Goal: Transaction & Acquisition: Purchase product/service

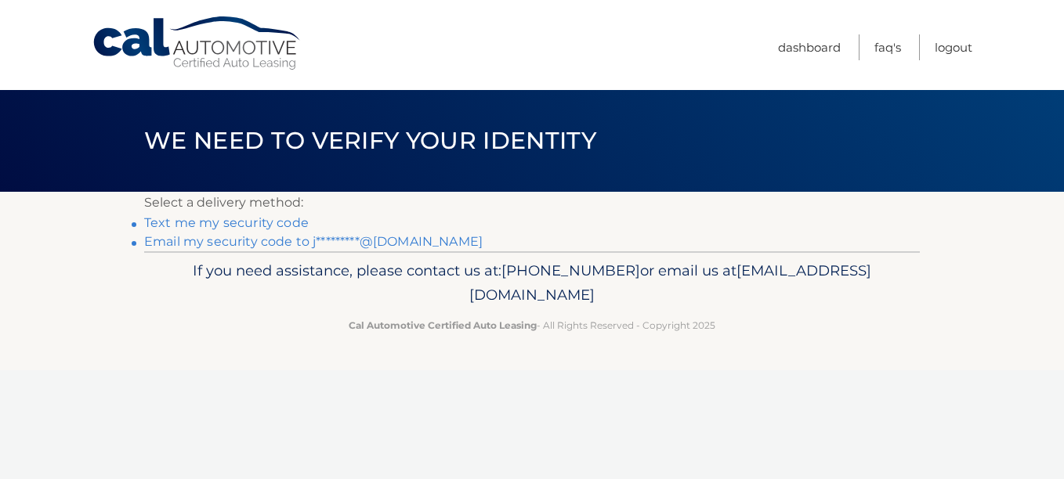
click at [270, 219] on link "Text me my security code" at bounding box center [226, 222] width 165 height 15
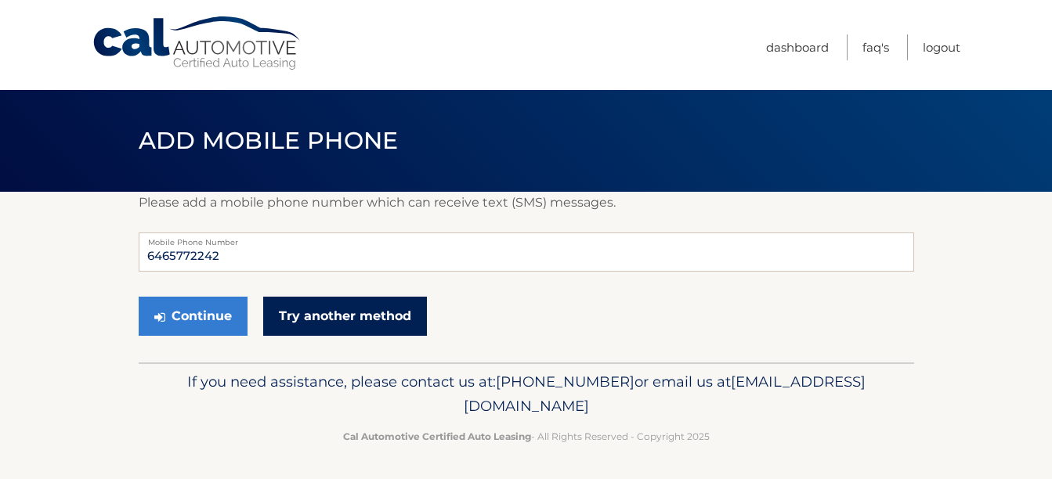
click at [335, 318] on link "Try another method" at bounding box center [345, 316] width 164 height 39
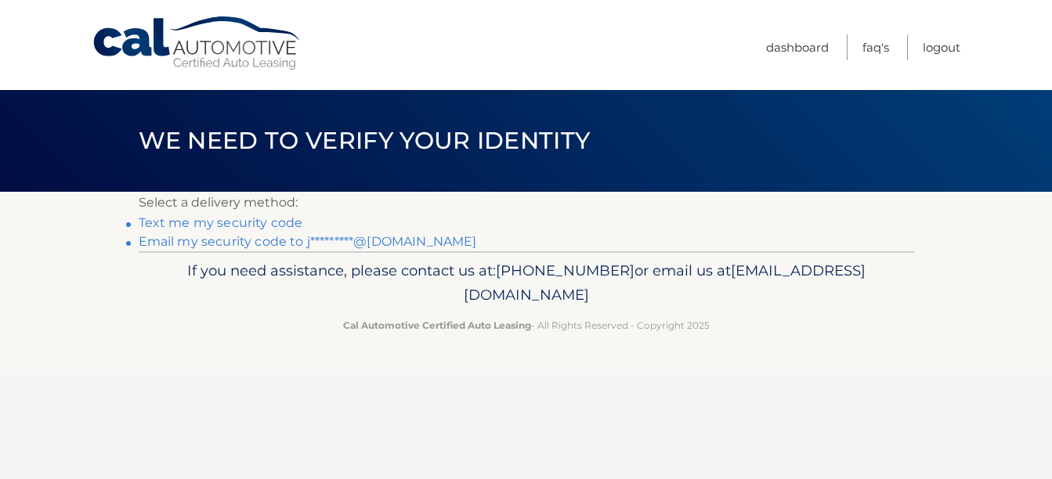
click at [305, 241] on link "Email my security code to j*********@[DOMAIN_NAME]" at bounding box center [308, 241] width 338 height 15
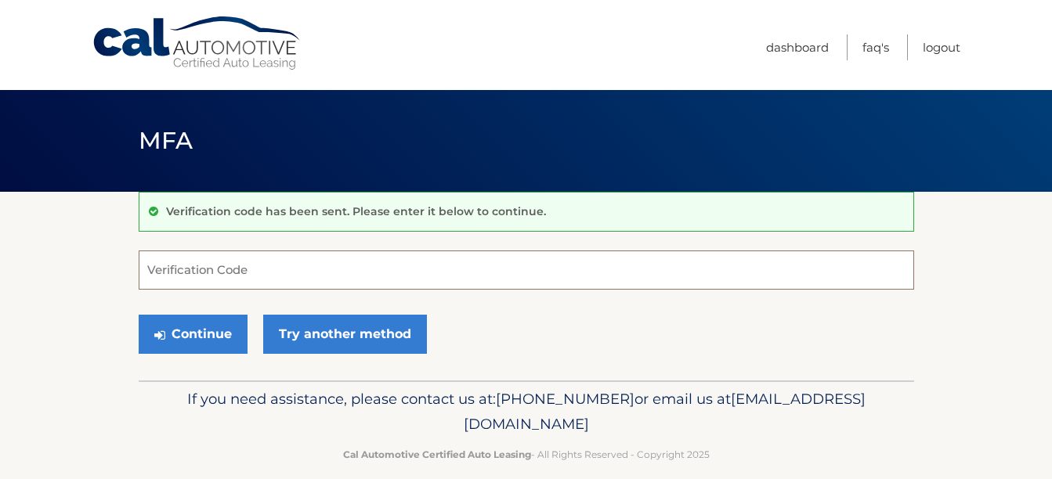
click at [214, 269] on input "Verification Code" at bounding box center [527, 270] width 776 height 39
type input "925772"
click at [139, 315] on button "Continue" at bounding box center [193, 334] width 109 height 39
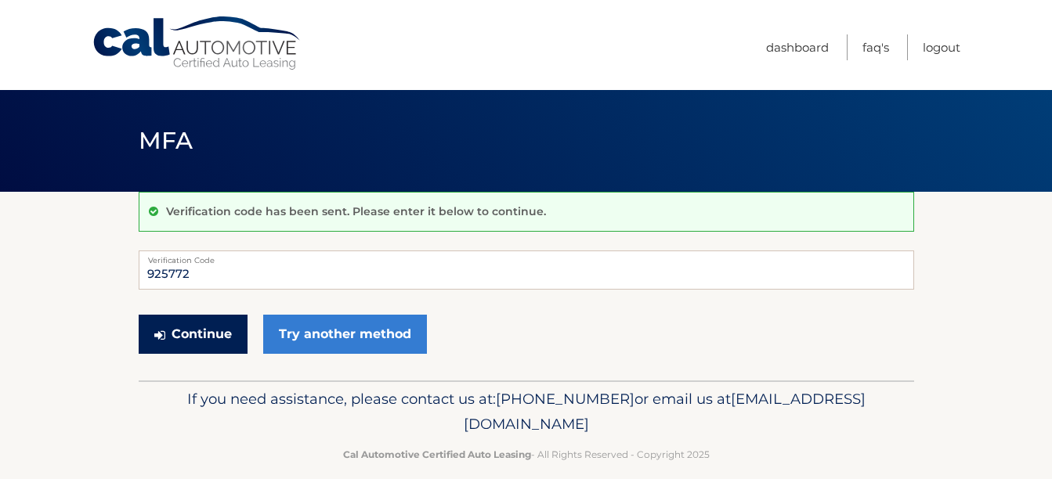
click at [190, 329] on button "Continue" at bounding box center [193, 334] width 109 height 39
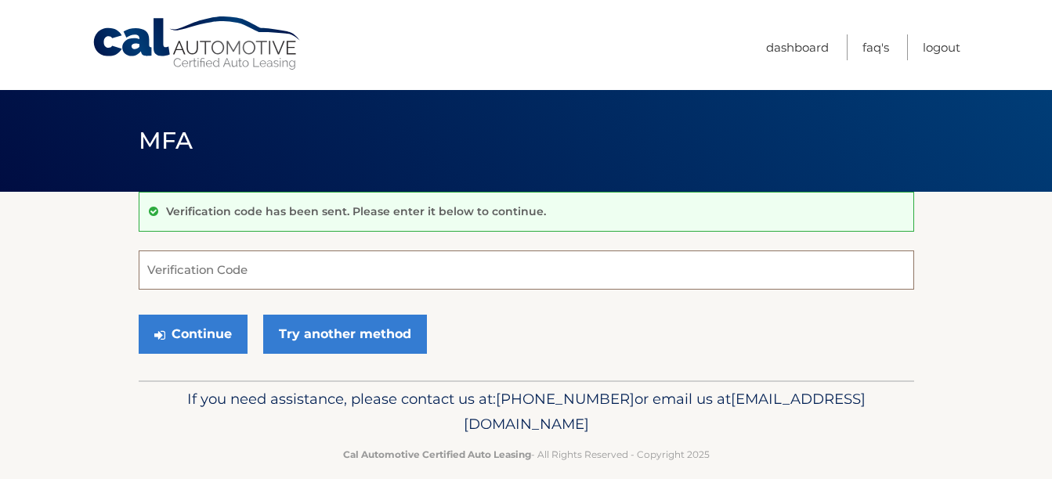
click at [241, 266] on input "Verification Code" at bounding box center [527, 270] width 776 height 39
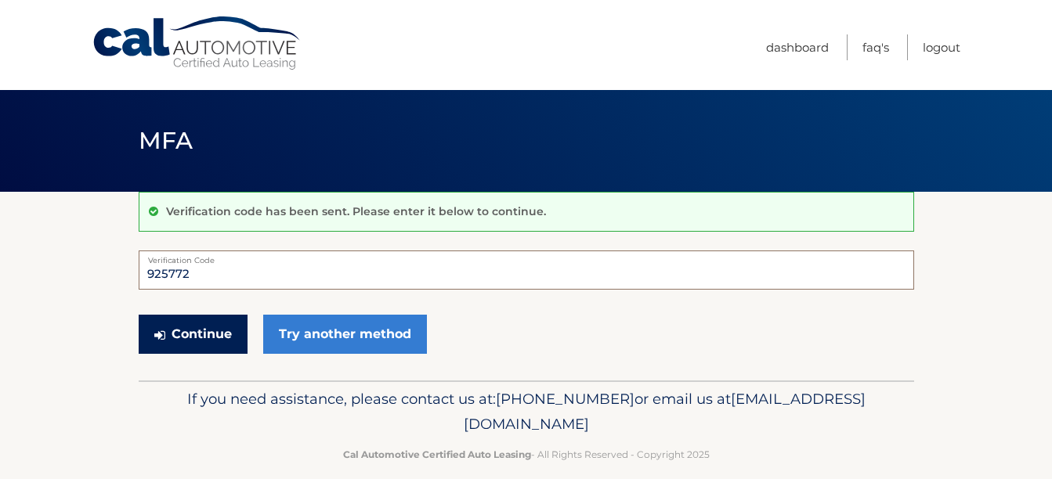
type input "925772"
click at [206, 332] on button "Continue" at bounding box center [193, 334] width 109 height 39
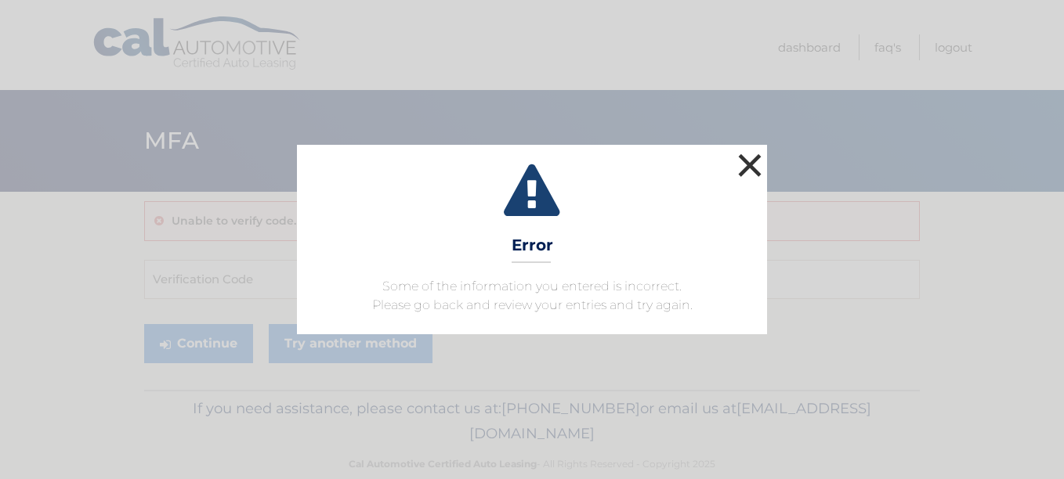
click at [753, 161] on button "×" at bounding box center [749, 165] width 31 height 31
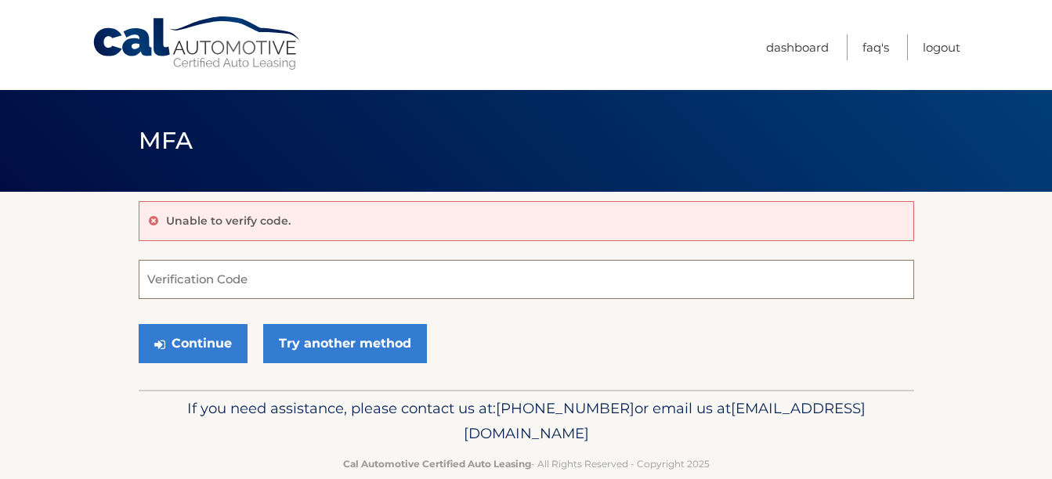
click at [291, 273] on input "Verification Code" at bounding box center [527, 279] width 776 height 39
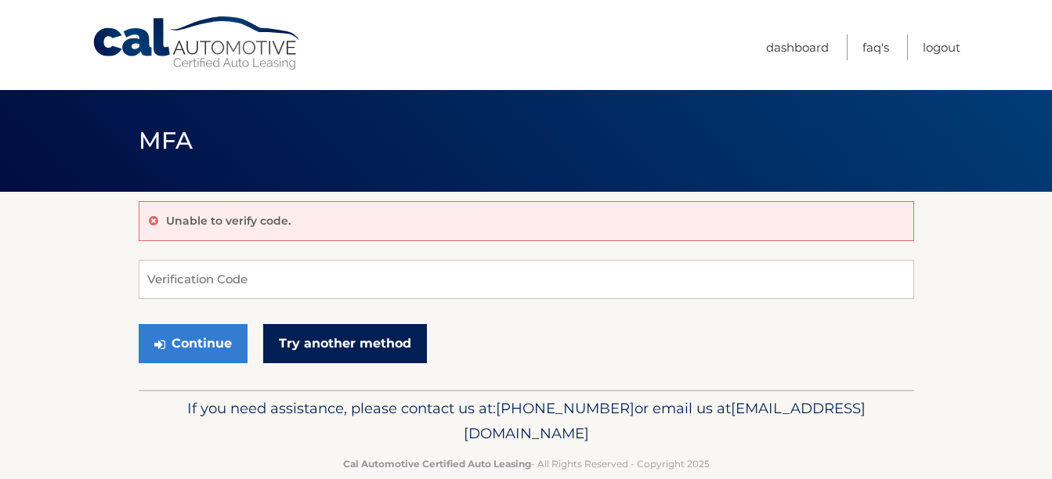
click at [368, 350] on link "Try another method" at bounding box center [345, 343] width 164 height 39
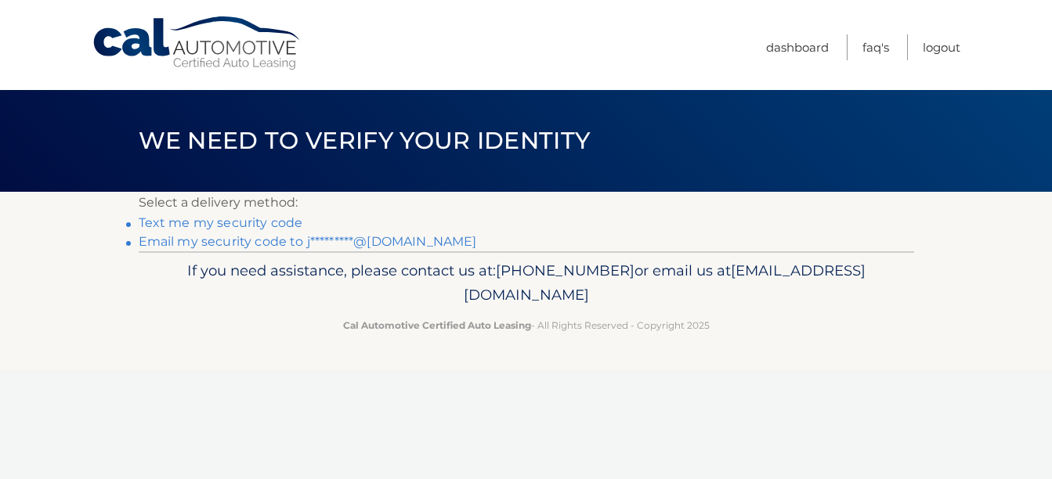
click at [375, 241] on link "Email my security code to j*********@aol.com" at bounding box center [308, 241] width 338 height 15
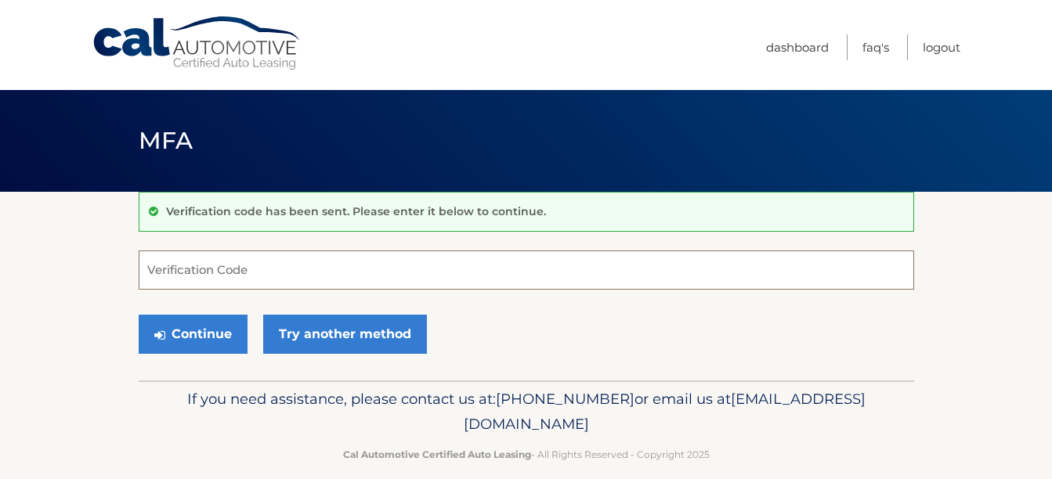
click at [170, 273] on input "Verification Code" at bounding box center [527, 270] width 776 height 39
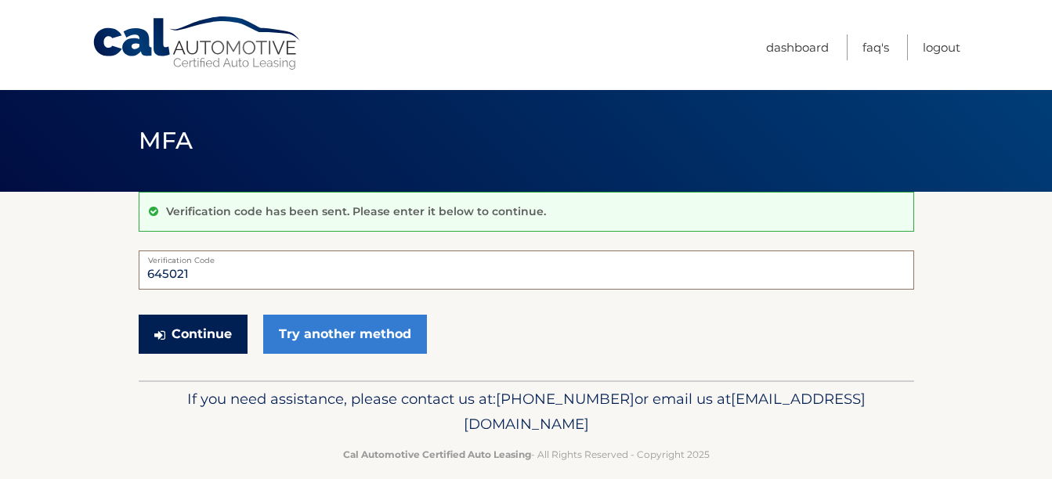
type input "645021"
click at [178, 333] on button "Continue" at bounding box center [193, 334] width 109 height 39
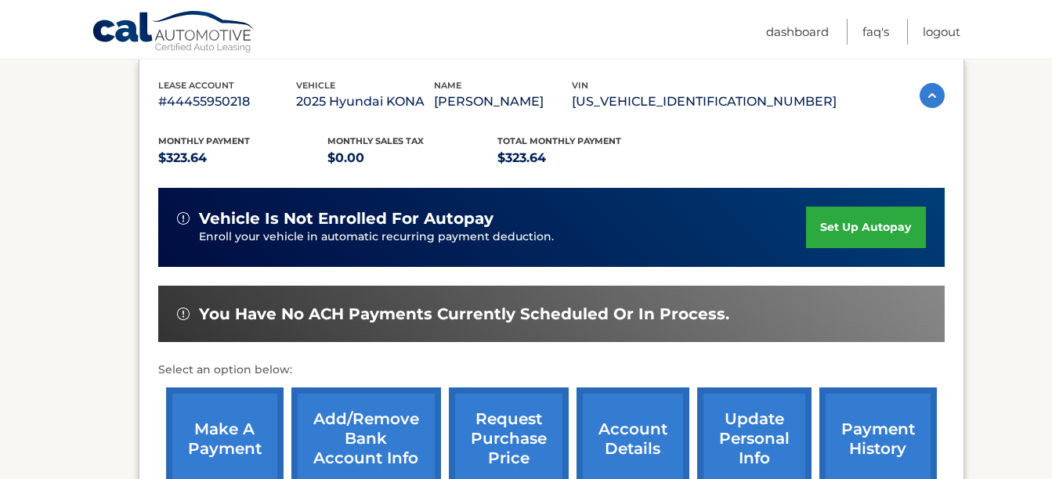
scroll to position [310, 0]
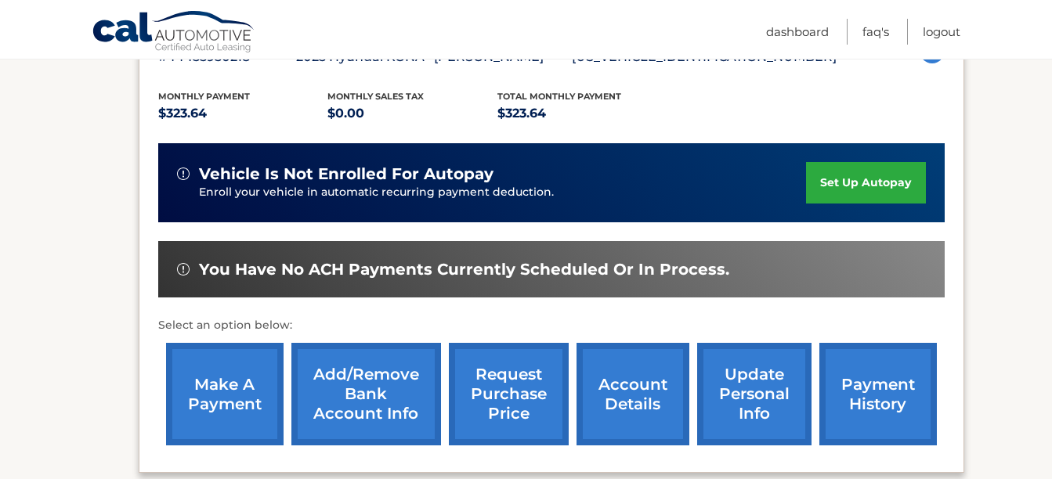
click at [263, 400] on link "make a payment" at bounding box center [225, 394] width 118 height 103
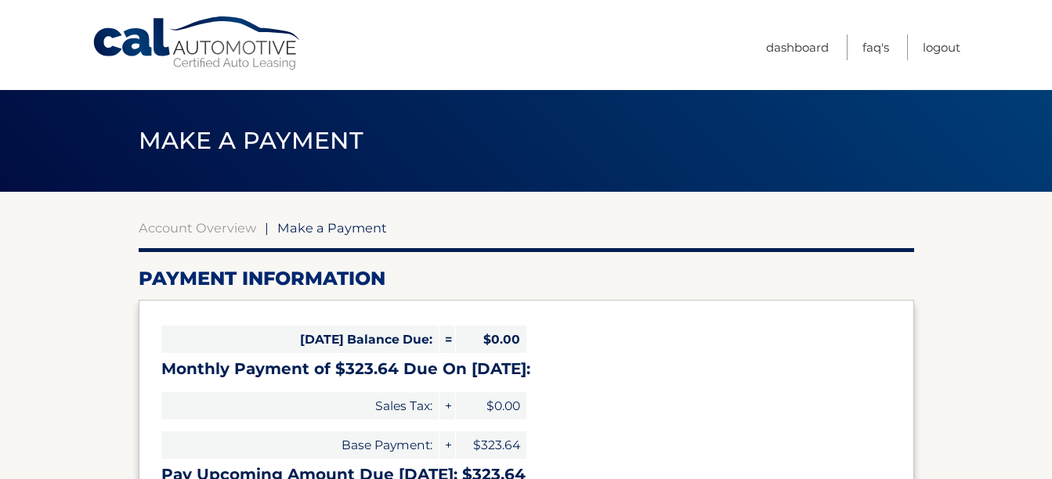
select select "NzJjNzRlOWEtODdlZi00YzRmLThmYTktMGRhMTc3NTE2Mzc0"
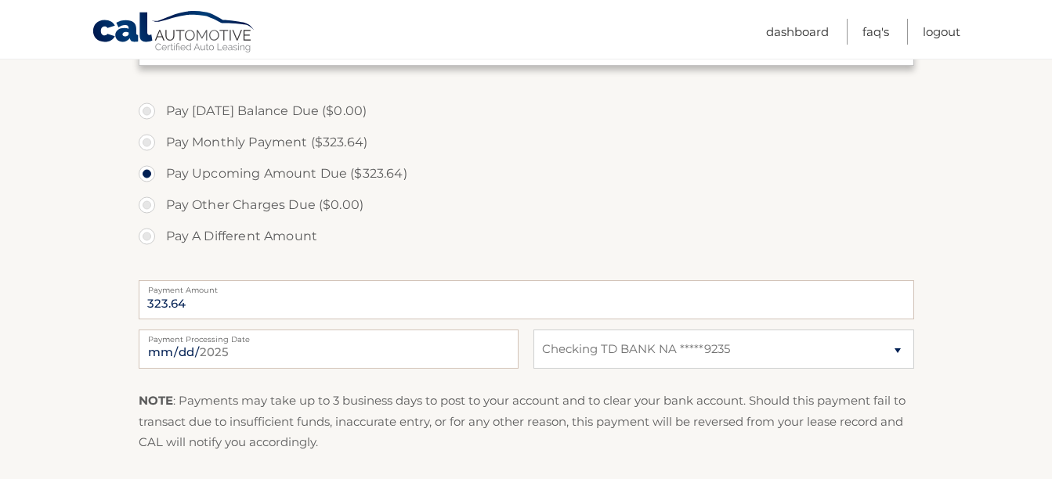
scroll to position [519, 0]
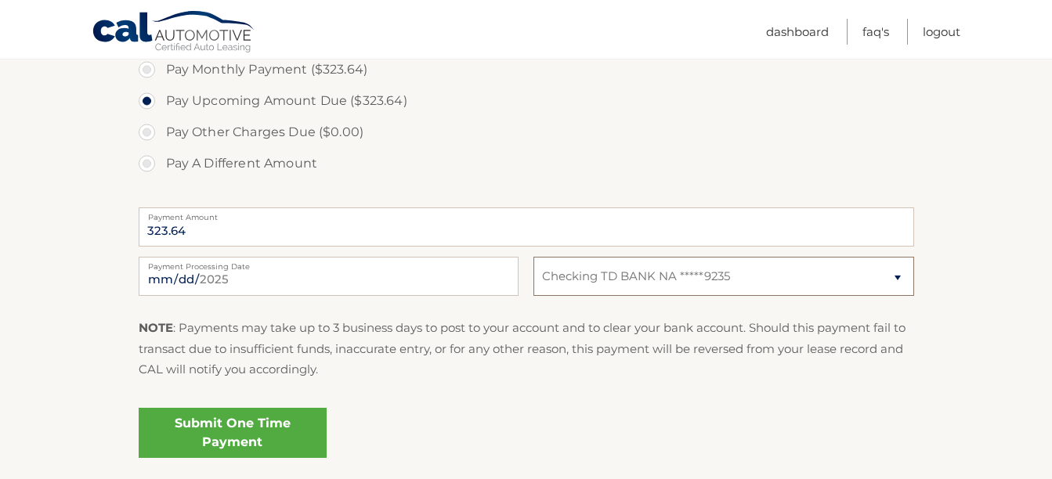
click at [809, 275] on select "Select Bank Account Checking TD BANK NA *****9235" at bounding box center [724, 276] width 380 height 39
click at [534, 257] on select "Select Bank Account Checking TD BANK NA *****9235" at bounding box center [724, 276] width 380 height 39
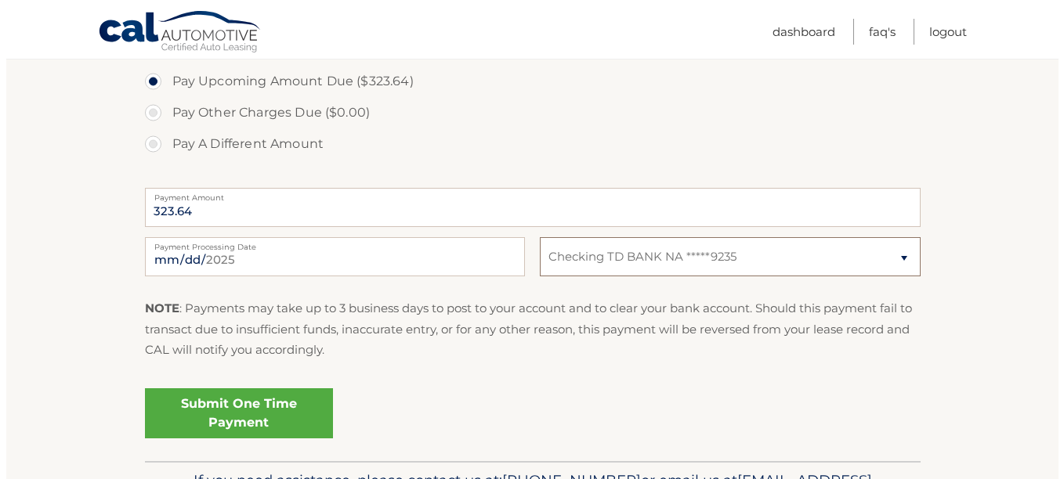
scroll to position [640, 0]
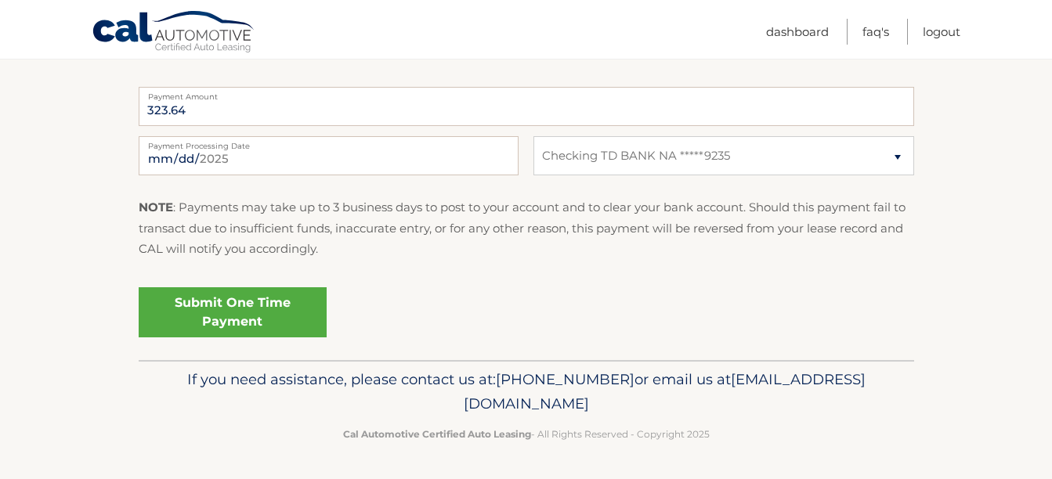
click at [280, 321] on link "Submit One Time Payment" at bounding box center [233, 313] width 188 height 50
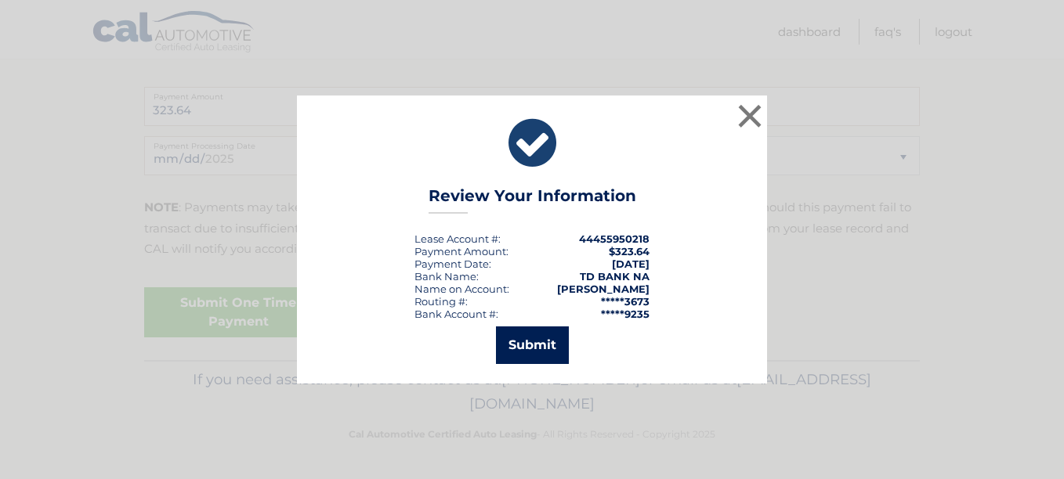
click at [530, 341] on button "Submit" at bounding box center [532, 346] width 73 height 38
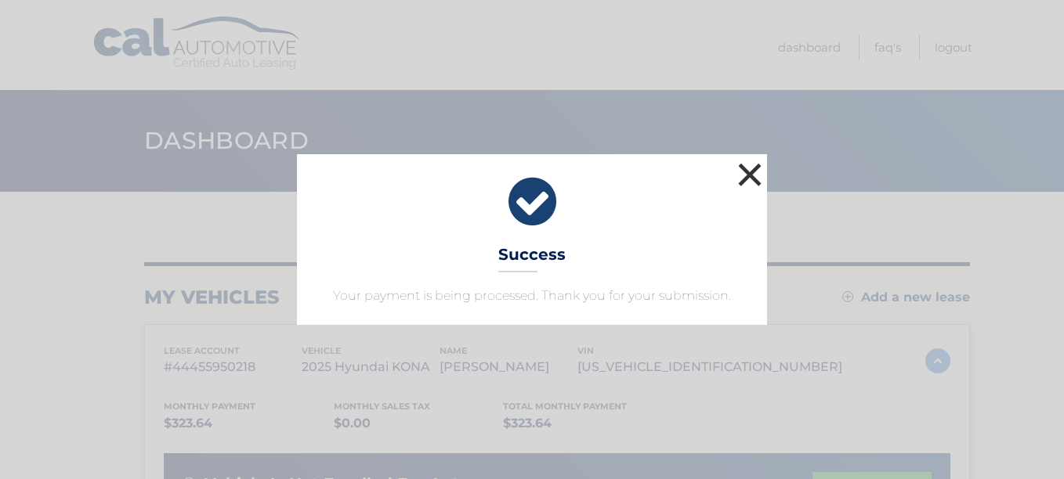
click at [749, 172] on button "×" at bounding box center [749, 174] width 31 height 31
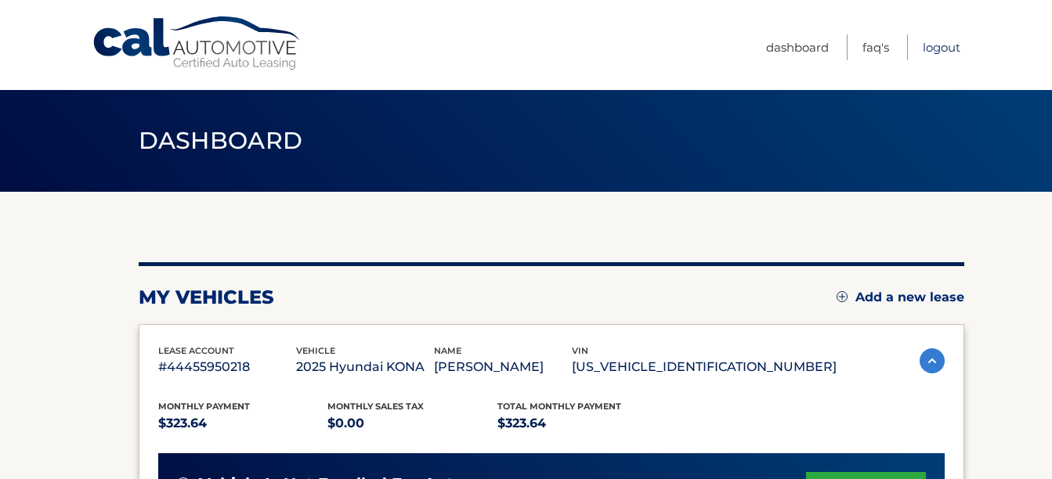
click at [936, 45] on link "Logout" at bounding box center [942, 47] width 38 height 26
